Goal: Entertainment & Leisure: Consume media (video, audio)

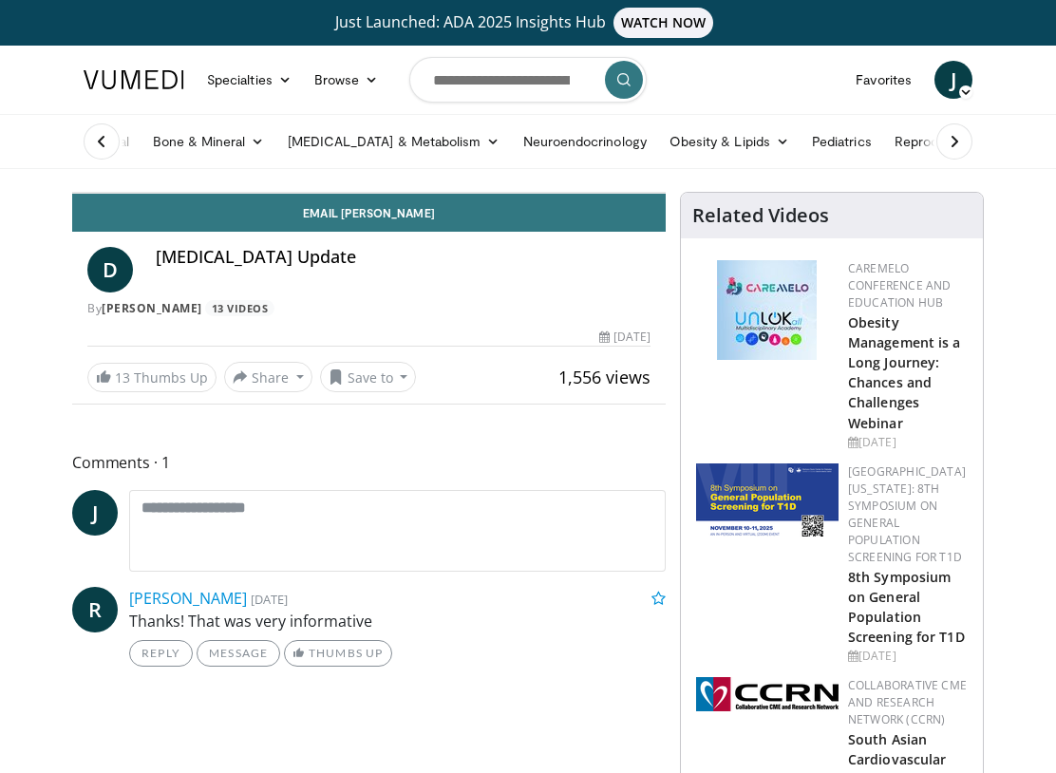
click at [523, 193] on div "80 seconds Tap to unmute" at bounding box center [369, 193] width 592 height 0
click at [567, 193] on div "80 seconds Tap to unmute" at bounding box center [369, 193] width 592 height 0
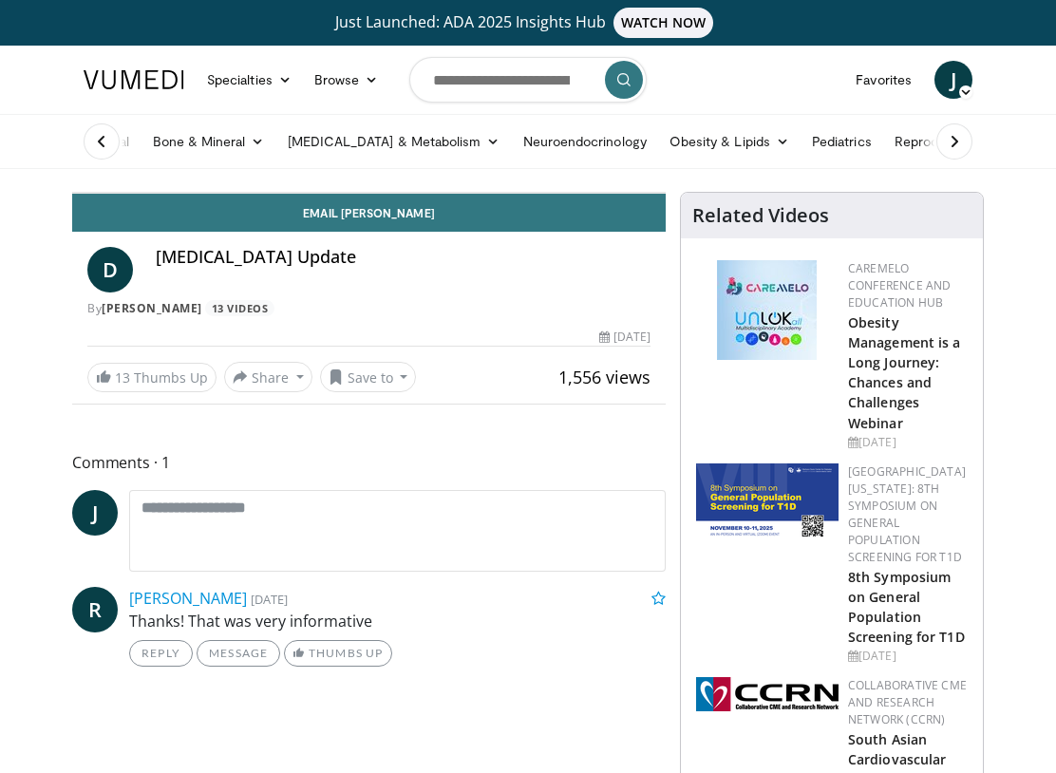
click at [567, 193] on div "80 seconds Tap to unmute" at bounding box center [369, 193] width 592 height 0
click at [665, 193] on div "80 seconds Tap to unmute" at bounding box center [369, 193] width 592 height 0
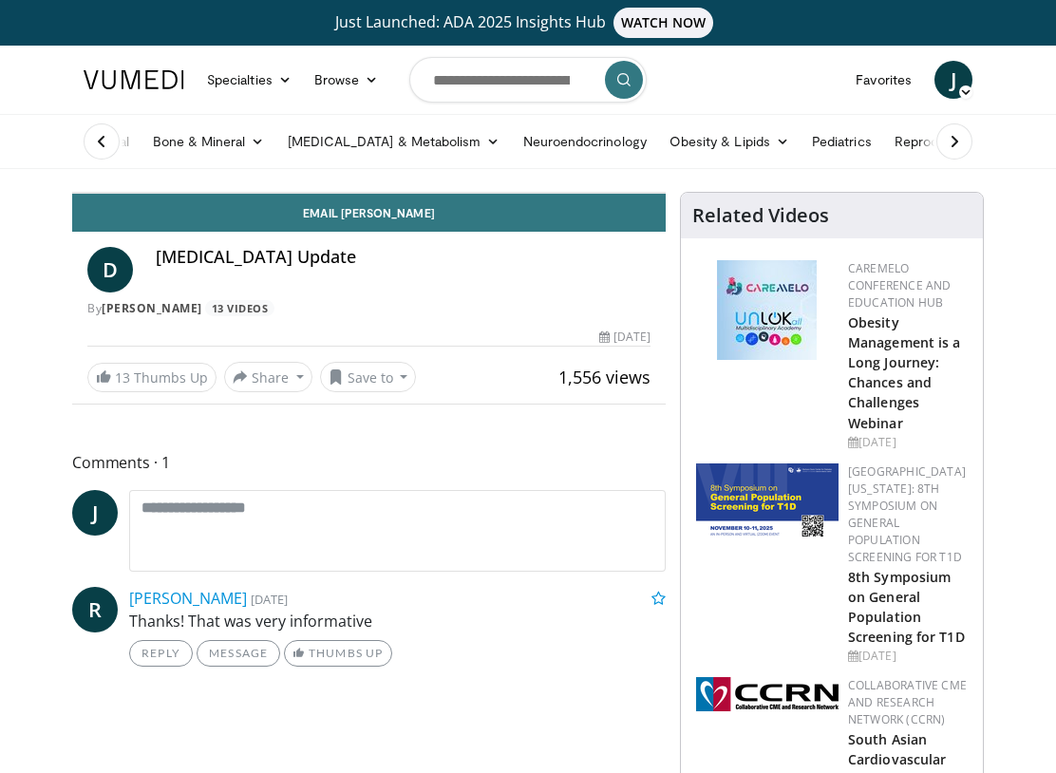
click at [665, 193] on div "80 seconds Tap to unmute" at bounding box center [369, 193] width 592 height 0
click at [388, 193] on div "80 seconds Tap to unmute" at bounding box center [369, 193] width 592 height 0
drag, startPoint x: 388, startPoint y: 345, endPoint x: 871, endPoint y: 210, distance: 502.0
click at [391, 193] on div "80 seconds Tap to unmute" at bounding box center [369, 193] width 592 height 0
